Goal: Task Accomplishment & Management: Complete application form

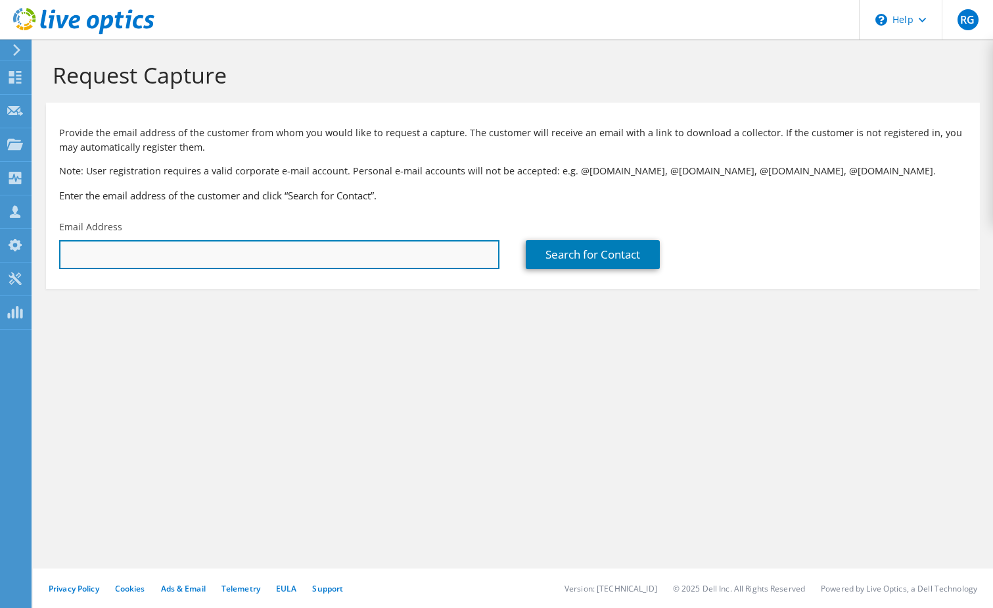
click at [275, 261] on input "text" at bounding box center [279, 254] width 441 height 29
click at [236, 260] on input "text" at bounding box center [279, 254] width 441 height 29
paste input "Calvin Reedy <creedy@aoshouston.org>"
type input "creedy@aoshouston.org"
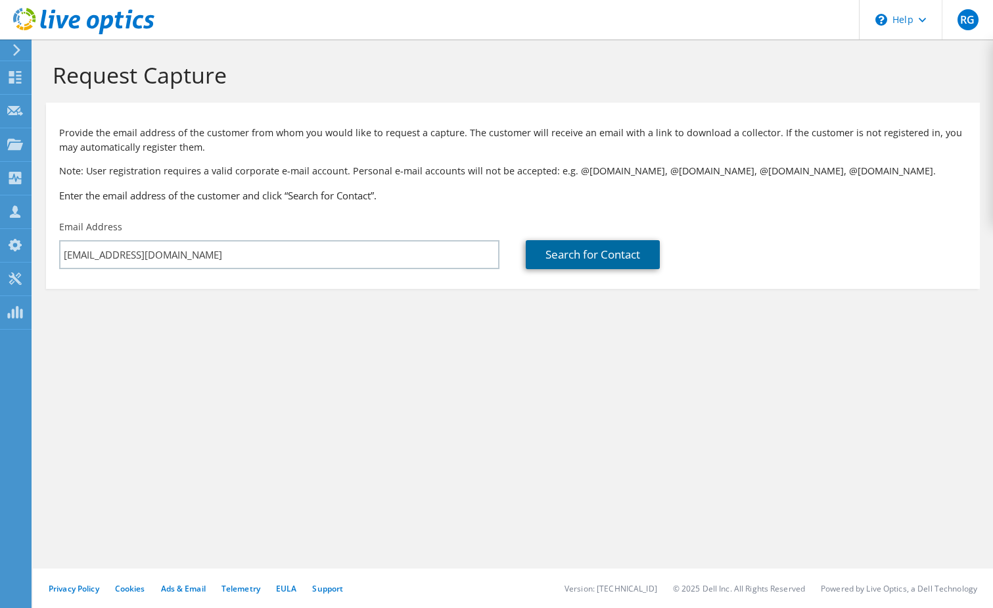
click at [576, 252] on link "Search for Contact" at bounding box center [593, 254] width 134 height 29
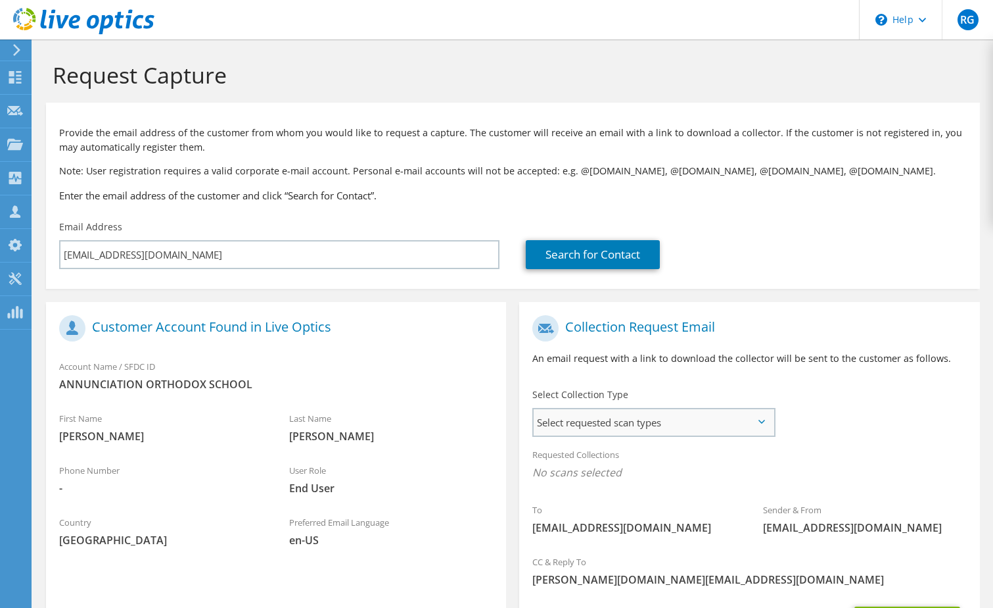
click at [659, 431] on span "Select requested scan types" at bounding box center [654, 422] width 240 height 26
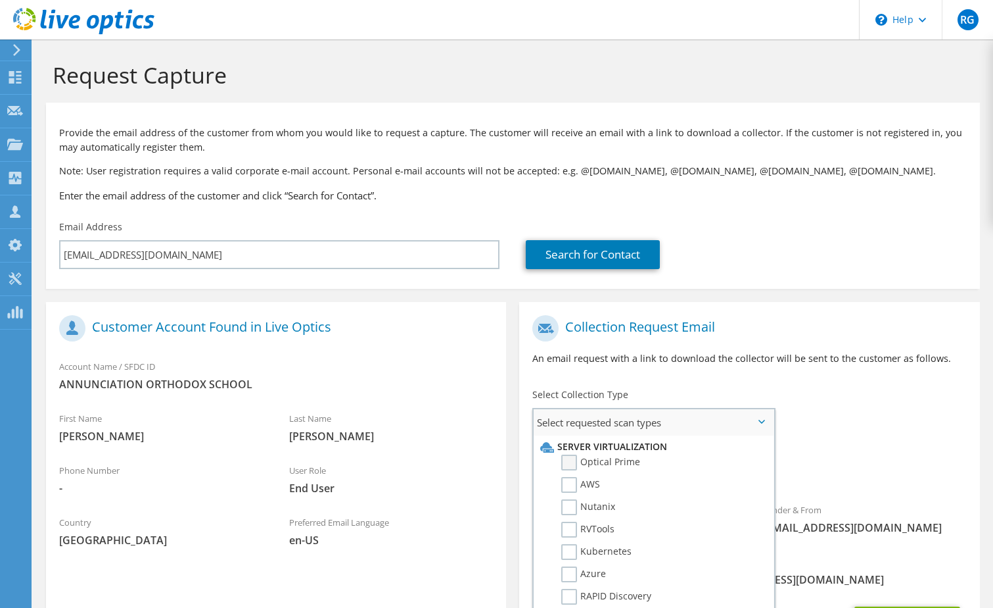
click at [573, 458] on label "Optical Prime" at bounding box center [601, 462] width 79 height 16
click at [0, 0] on input "Optical Prime" at bounding box center [0, 0] width 0 height 0
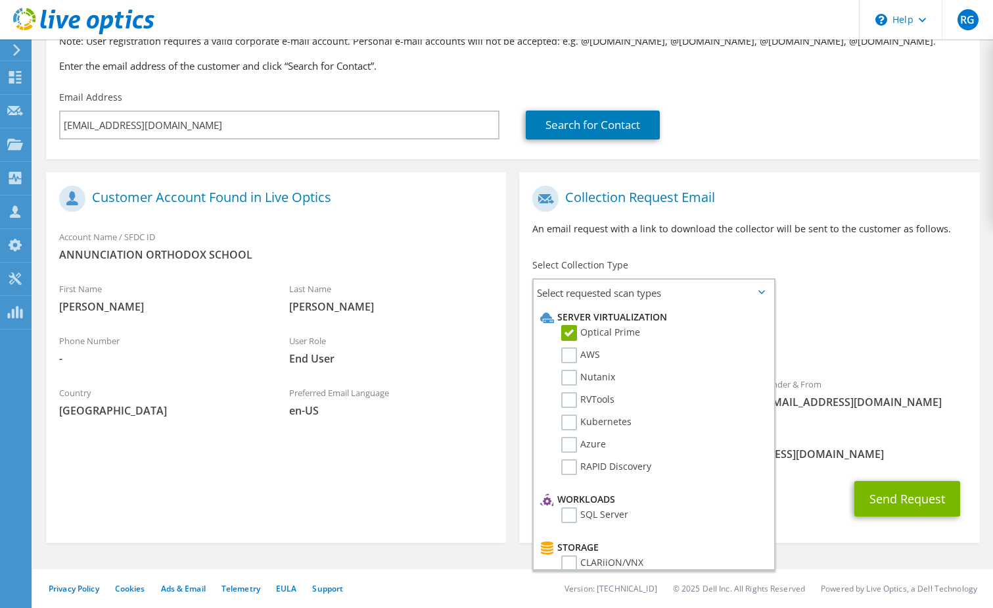
scroll to position [130, 0]
click at [925, 329] on div "Requested Collections No scans selected Optical Prime" at bounding box center [749, 336] width 460 height 53
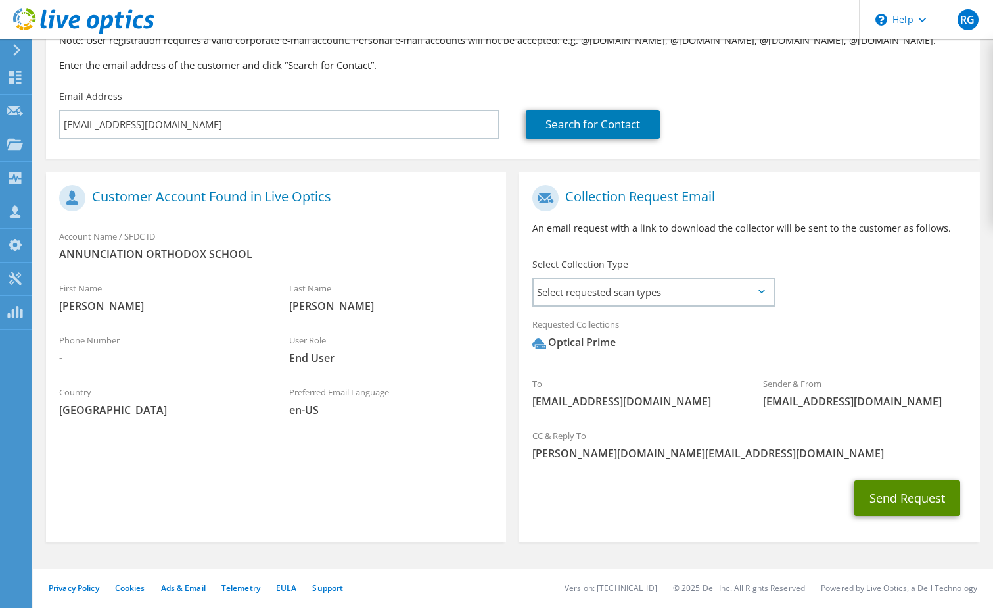
click at [905, 493] on button "Send Request" at bounding box center [908, 498] width 106 height 36
